Goal: Find specific page/section: Find specific page/section

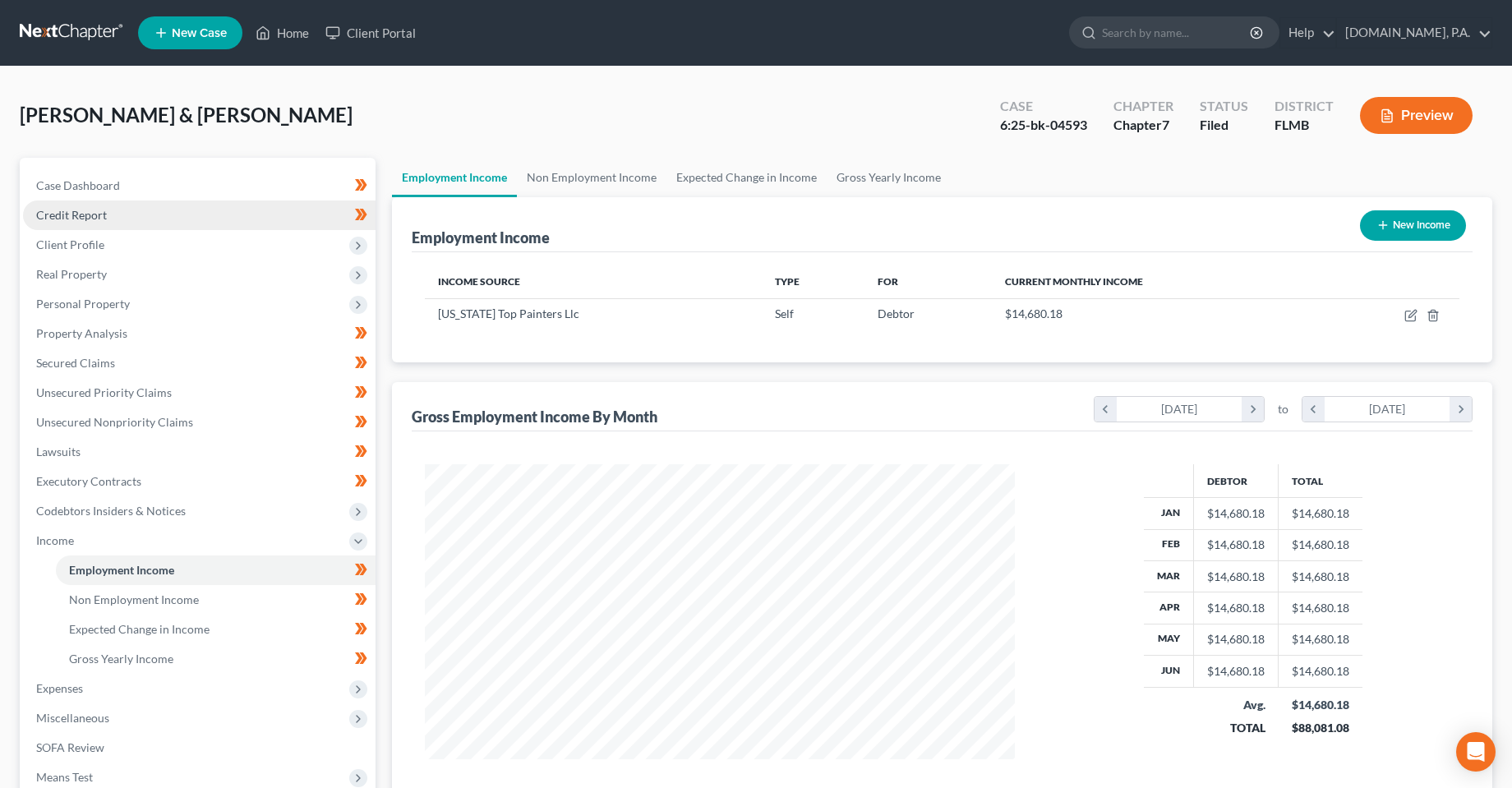
scroll to position [295, 623]
click at [283, 37] on link "Home" at bounding box center [283, 33] width 70 height 30
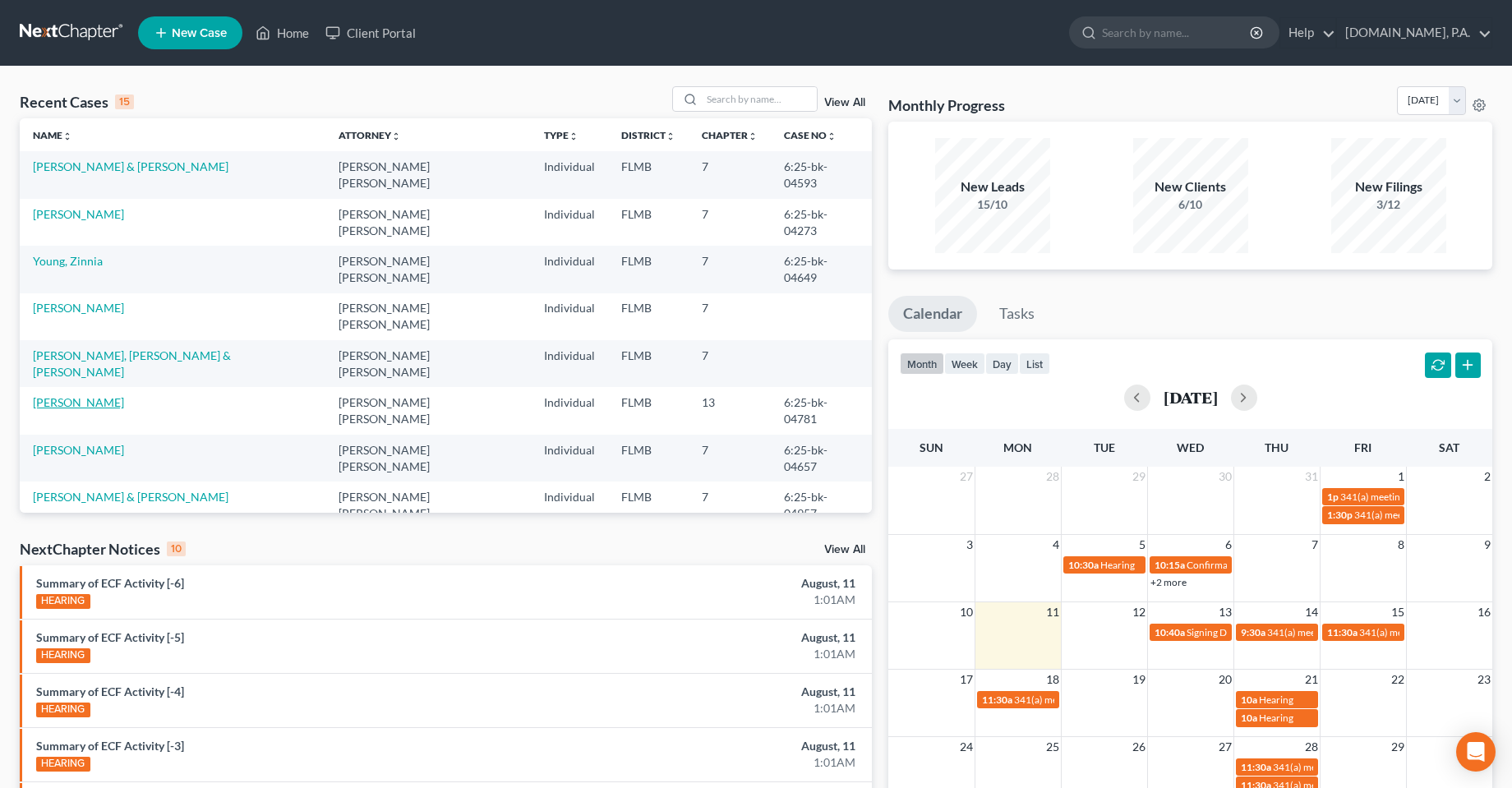
click at [73, 396] on link "[PERSON_NAME]" at bounding box center [78, 403] width 91 height 14
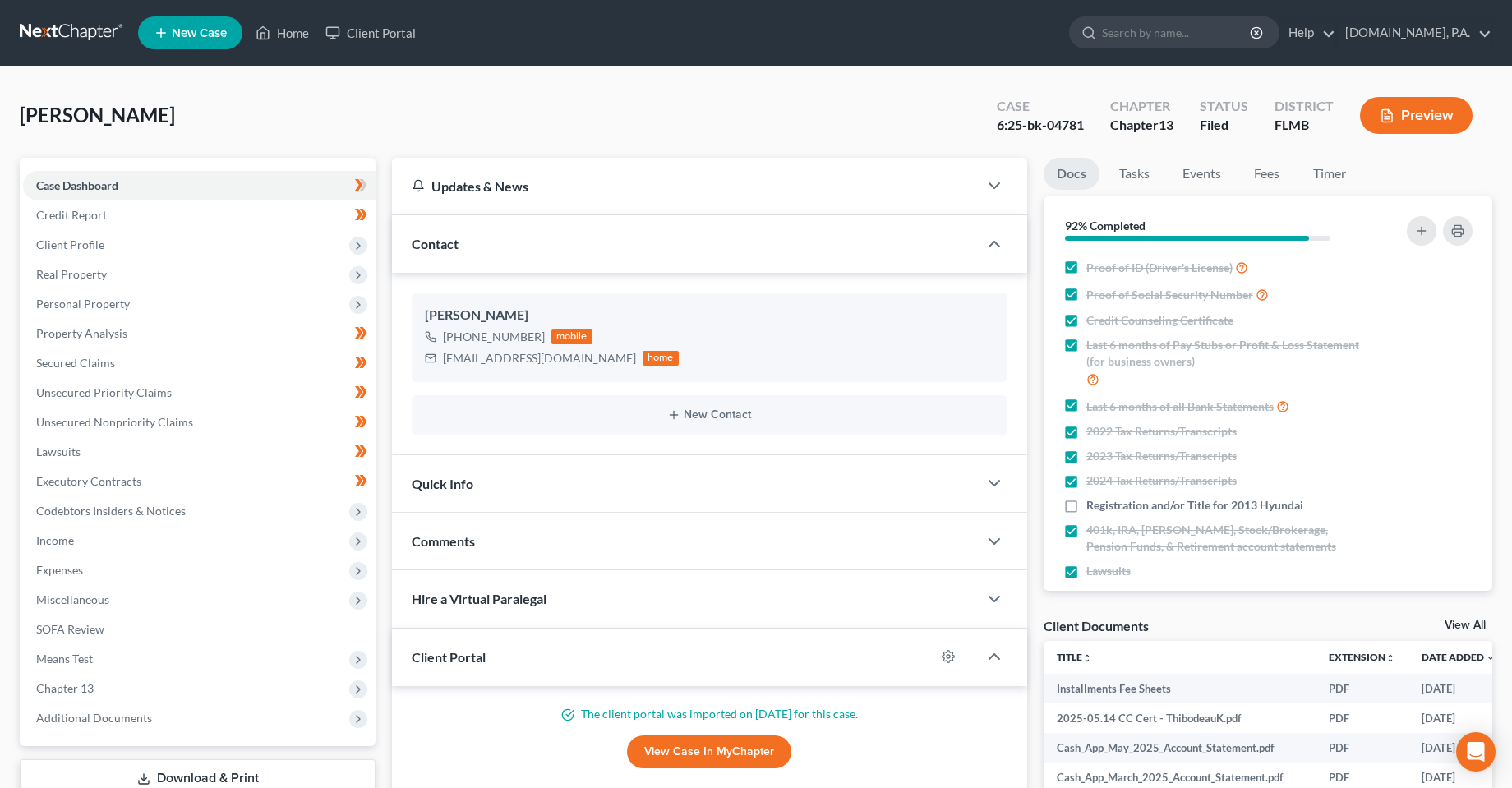
click at [361, 106] on div "[PERSON_NAME] Upgraded Case 6:25-bk-04781 Chapter Chapter 13 Status Filed Distr…" at bounding box center [756, 122] width 1473 height 71
click at [89, 370] on link "Secured Claims" at bounding box center [198, 364] width 352 height 30
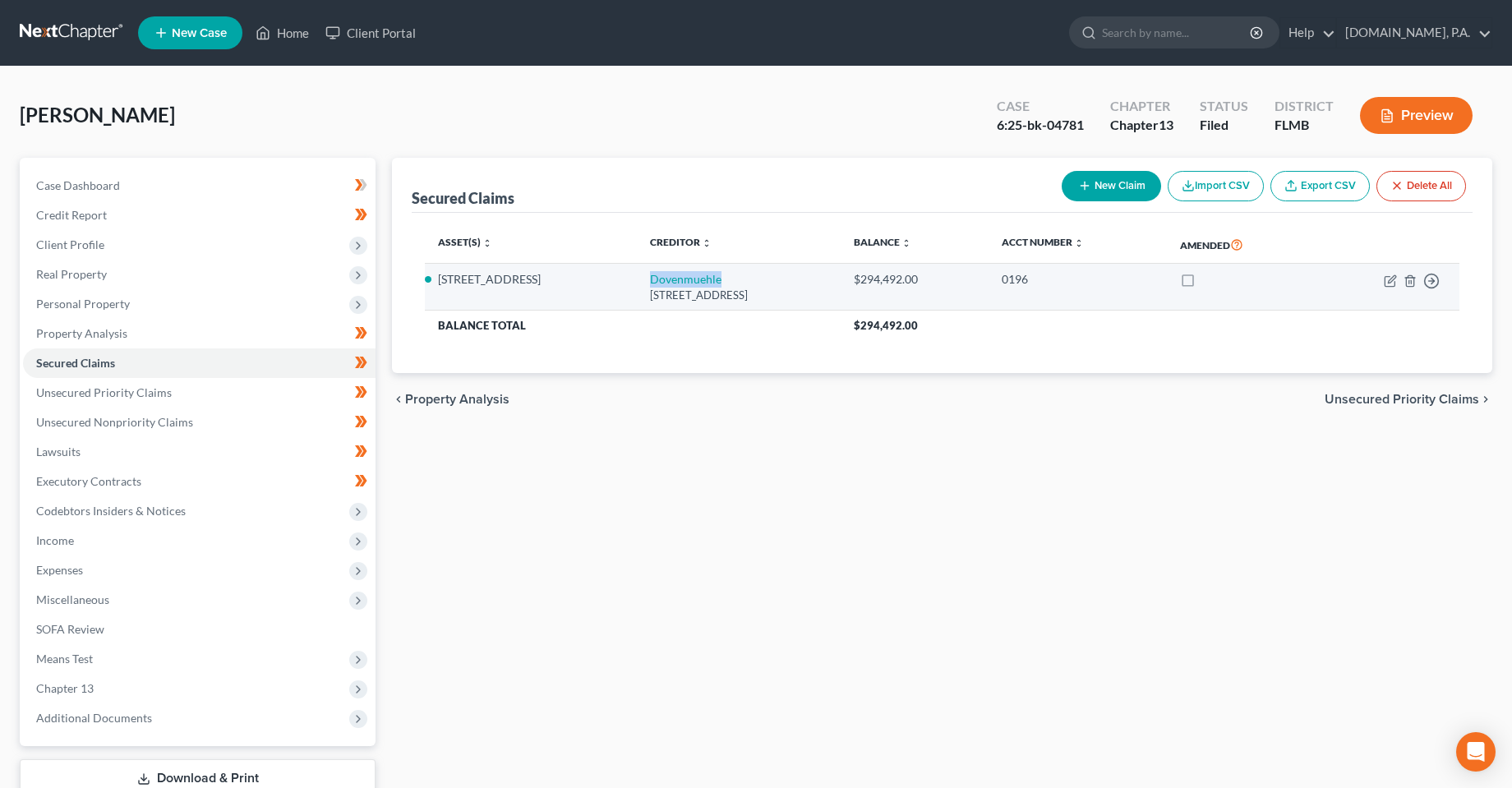
drag, startPoint x: 696, startPoint y: 283, endPoint x: 609, endPoint y: 283, distance: 87.0
click at [637, 283] on td "Dovenmuehle [STREET_ADDRESS]" at bounding box center [739, 287] width 203 height 47
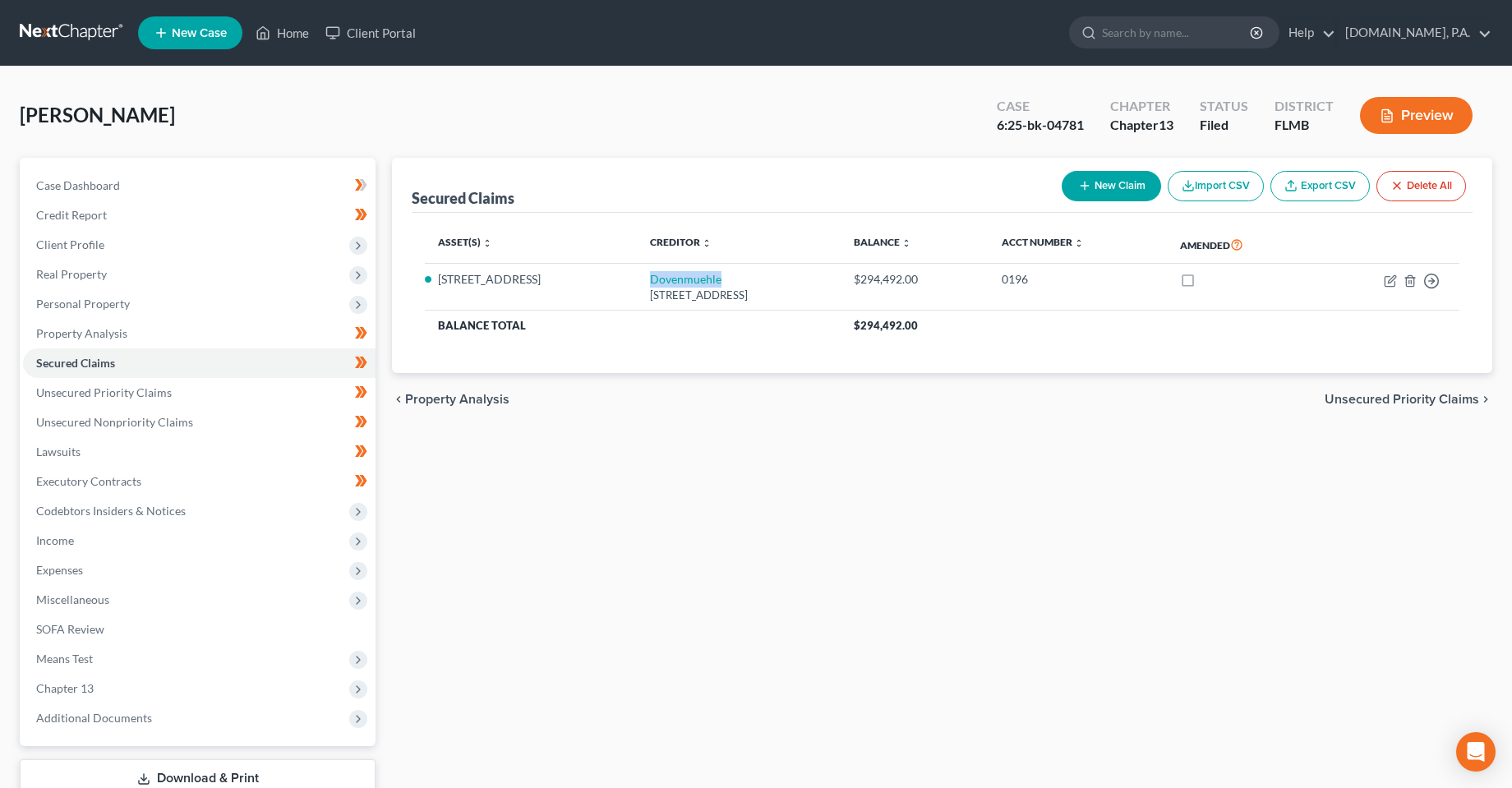
copy link "Dovenmuehle"
